Goal: Task Accomplishment & Management: Manage account settings

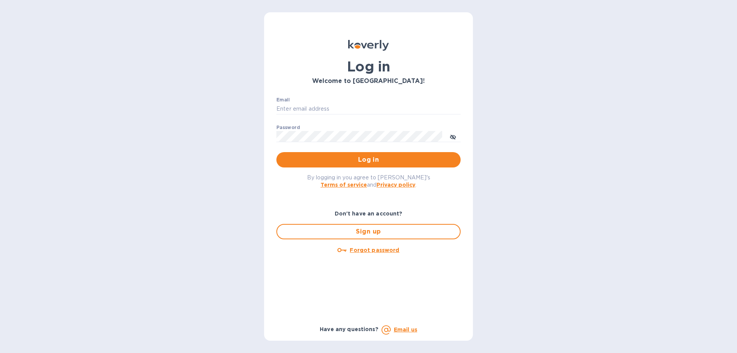
type input "[EMAIL_ADDRESS][DOMAIN_NAME]"
click at [367, 156] on span "Log in" at bounding box center [369, 159] width 172 height 9
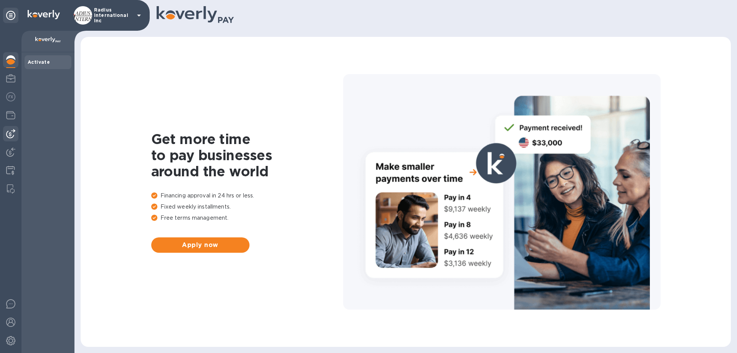
click at [3, 133] on div at bounding box center [10, 133] width 15 height 15
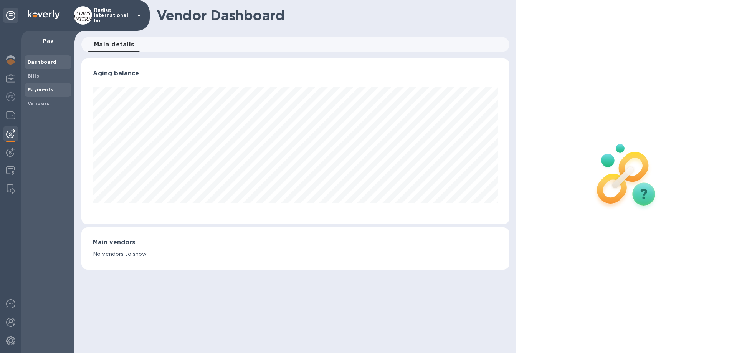
scroll to position [166, 428]
click at [43, 92] on b "Payments" at bounding box center [41, 90] width 26 height 6
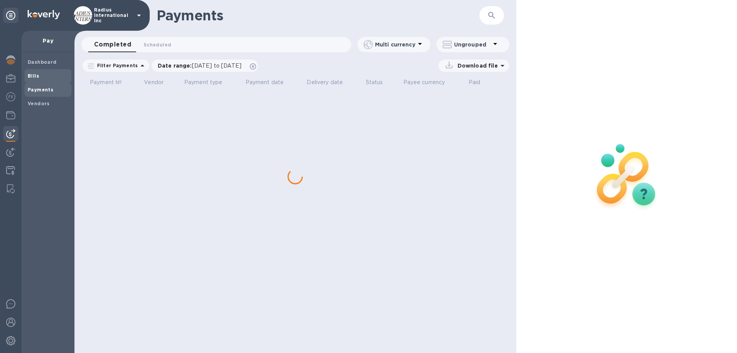
click at [41, 76] on span "Bills" at bounding box center [48, 76] width 41 height 8
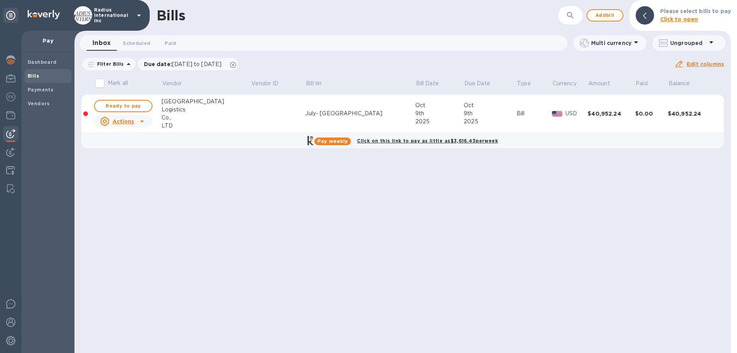
click at [132, 104] on span "Ready to pay" at bounding box center [123, 105] width 45 height 9
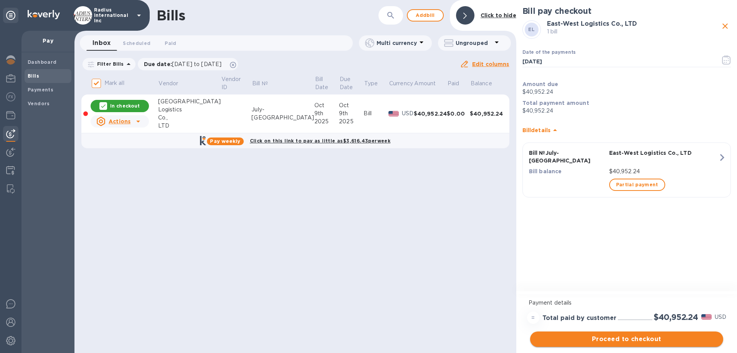
click at [676, 338] on span "Proceed to checkout" at bounding box center [626, 338] width 181 height 9
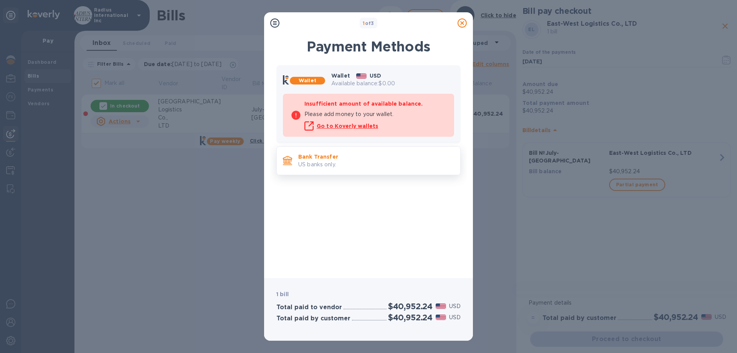
click at [382, 168] on p "US banks only." at bounding box center [376, 164] width 156 height 8
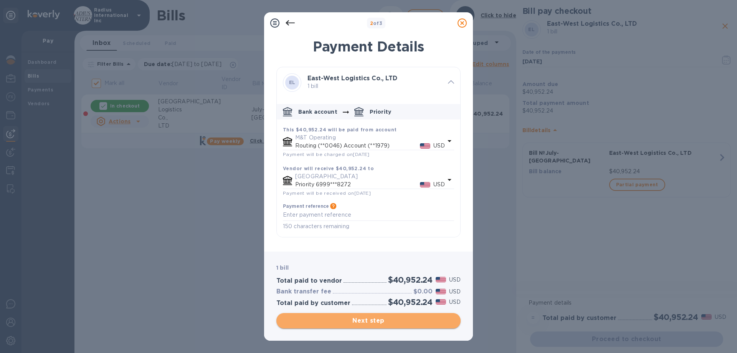
click at [410, 319] on span "Next step" at bounding box center [369, 320] width 172 height 9
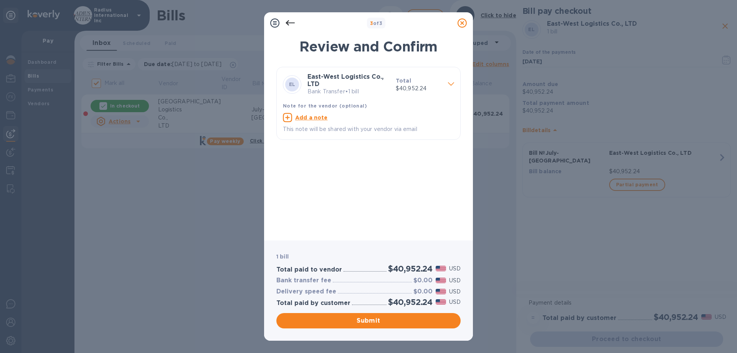
drag, startPoint x: 393, startPoint y: 320, endPoint x: 434, endPoint y: 260, distance: 72.9
click at [394, 318] on span "Submit" at bounding box center [369, 320] width 172 height 9
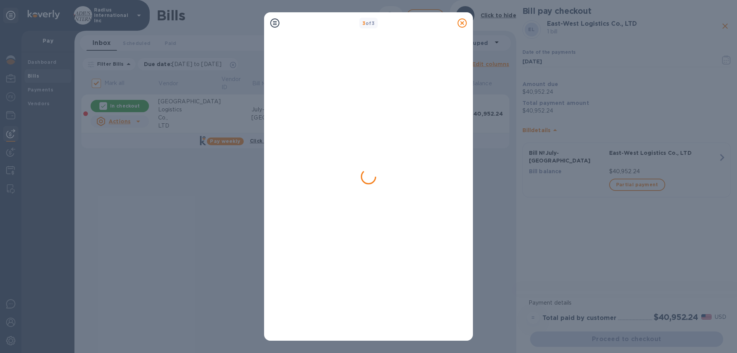
checkbox input "false"
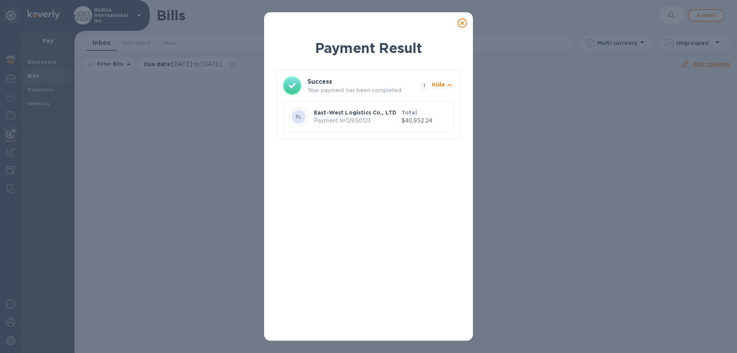
click at [461, 21] on icon at bounding box center [462, 22] width 9 height 9
